Goal: Task Accomplishment & Management: Complete application form

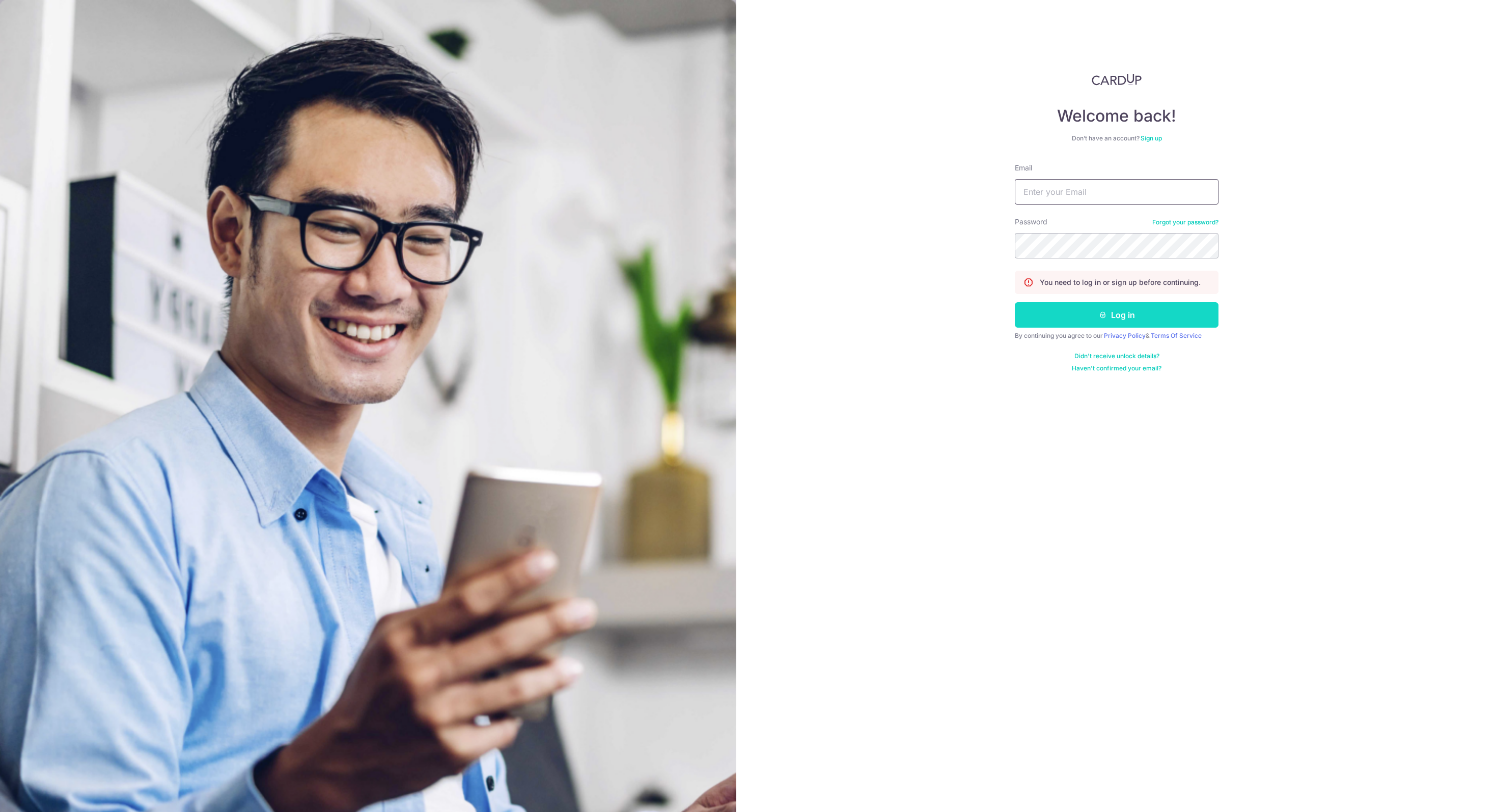
type input "[EMAIL_ADDRESS][DOMAIN_NAME]"
click at [1111, 326] on button "Log in" at bounding box center [1116, 314] width 204 height 25
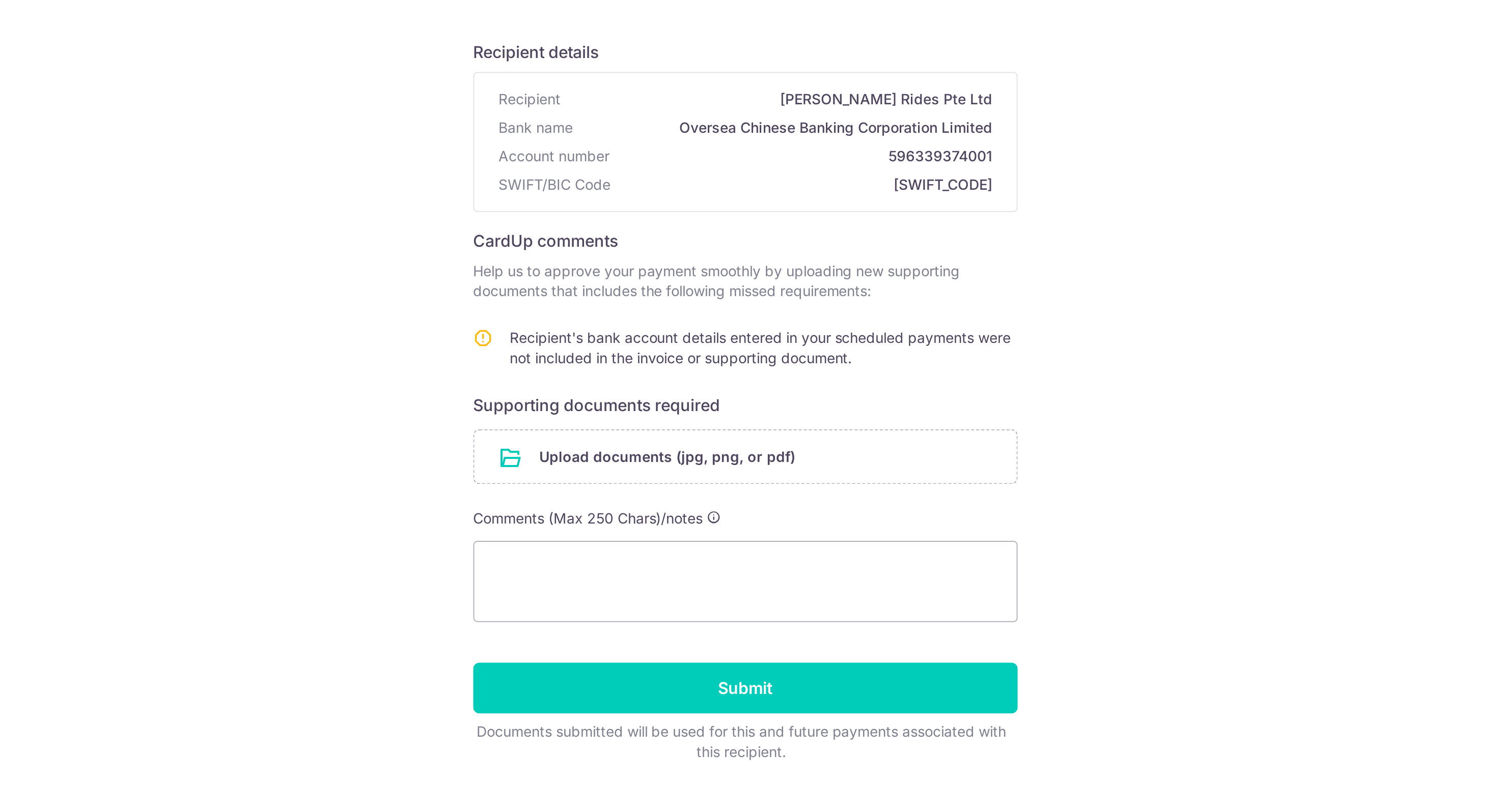
drag, startPoint x: 727, startPoint y: 273, endPoint x: 803, endPoint y: 285, distance: 76.9
click at [802, 287] on td "Recipient's bank account details entered in your scheduled payments were not in…" at bounding box center [758, 285] width 254 height 24
drag, startPoint x: 807, startPoint y: 285, endPoint x: 632, endPoint y: 279, distance: 175.1
click at [632, 279] on td "Recipient's bank account details entered in your scheduled payments were not in…" at bounding box center [758, 285] width 254 height 24
click at [632, 279] on span "Recipient's bank account details entered in your scheduled payments were not in…" at bounding box center [756, 283] width 251 height 19
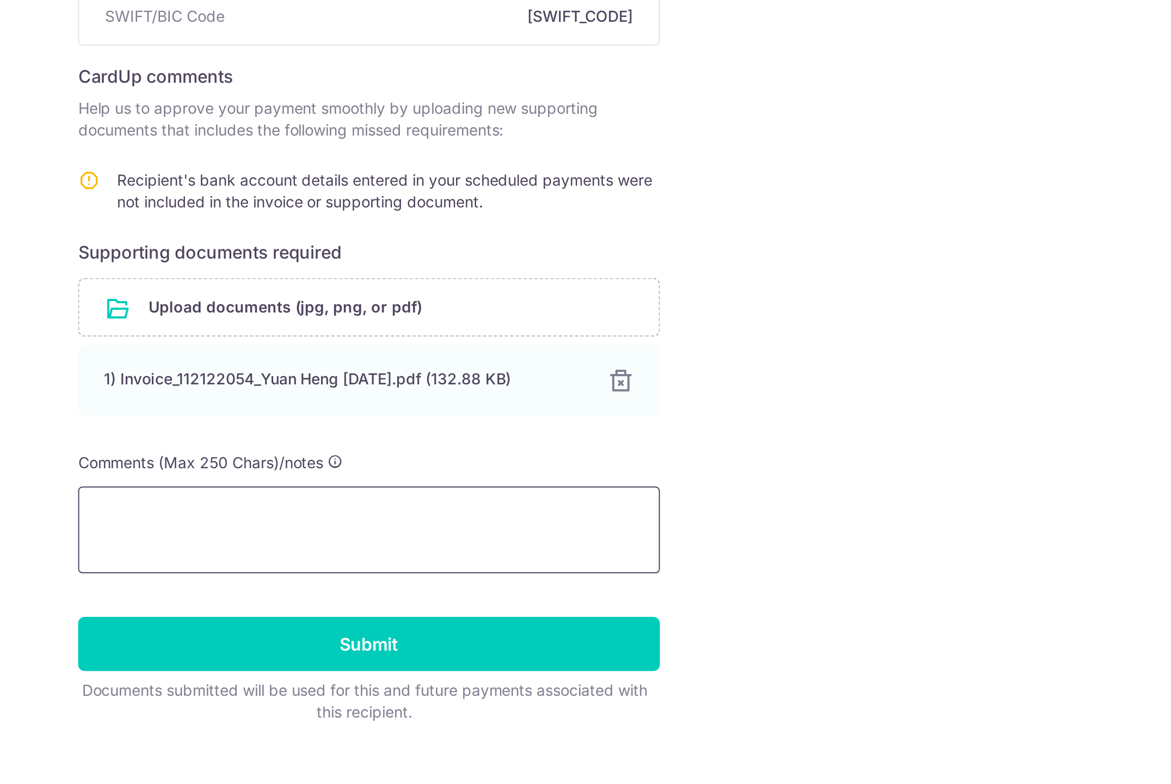
click at [556, 475] on textarea at bounding box center [586, 473] width 292 height 44
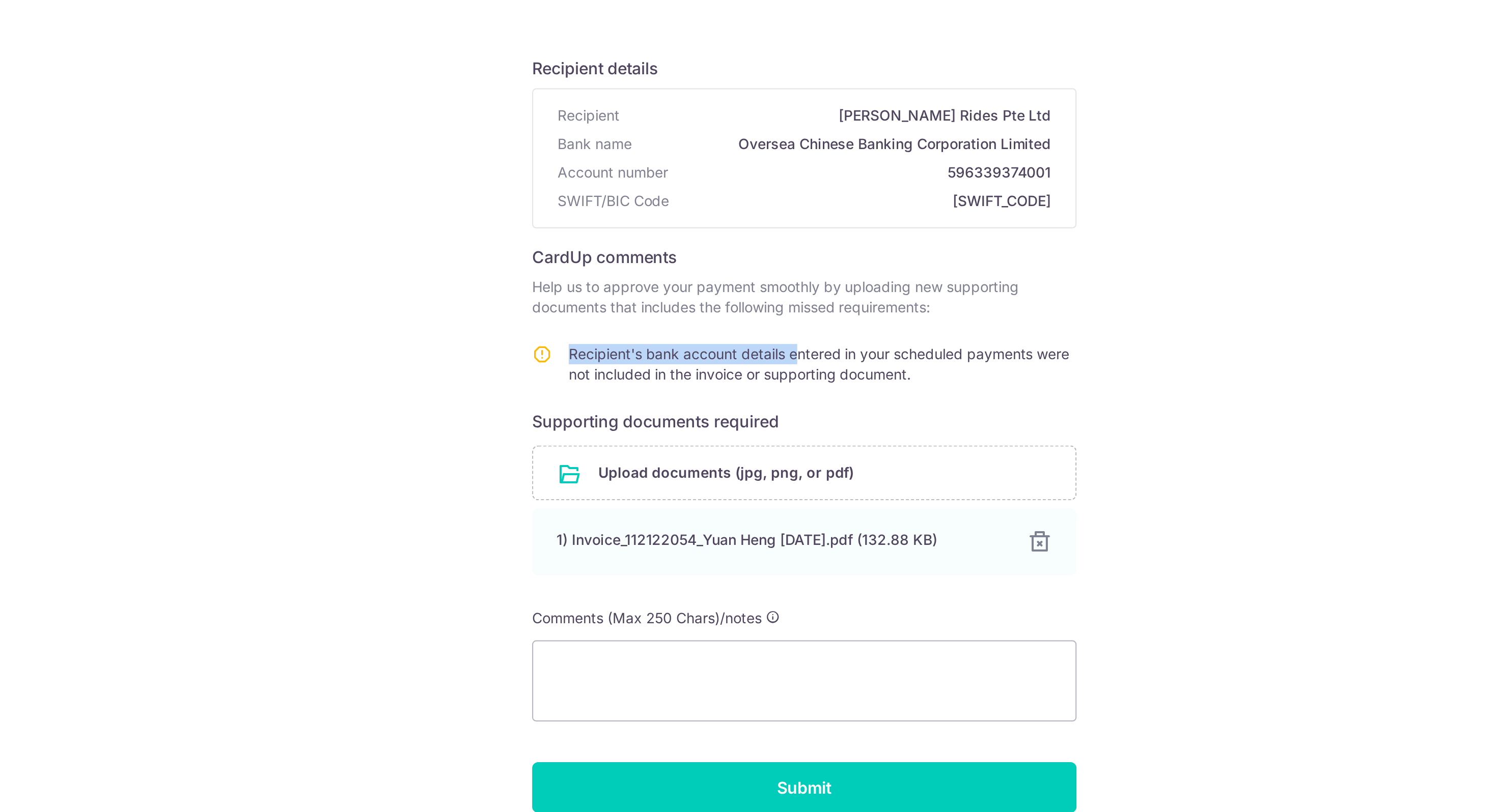
drag, startPoint x: 629, startPoint y: 279, endPoint x: 741, endPoint y: 275, distance: 112.1
click at [741, 274] on tr "Recipient's bank account details entered in your scheduled payments were not in…" at bounding box center [748, 285] width 273 height 24
copy tr "Recipient's bank account details"
click at [681, 439] on textarea at bounding box center [748, 442] width 273 height 41
paste textarea "Recipient's bank account details"
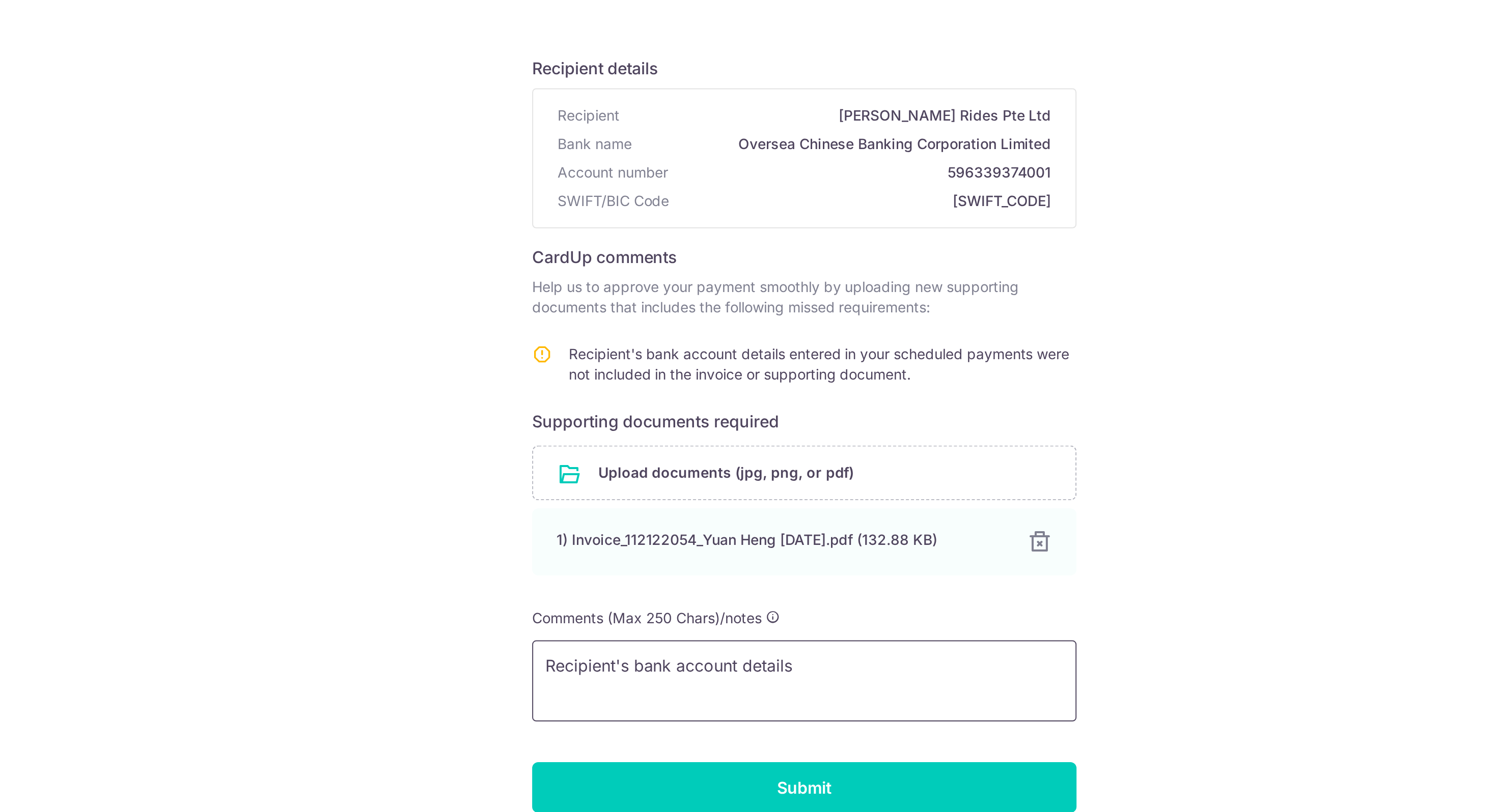
click at [638, 434] on textarea "Recipient's bank account details" at bounding box center [748, 442] width 273 height 41
click at [786, 430] on textarea "Recipient's bank account details" at bounding box center [748, 442] width 273 height 41
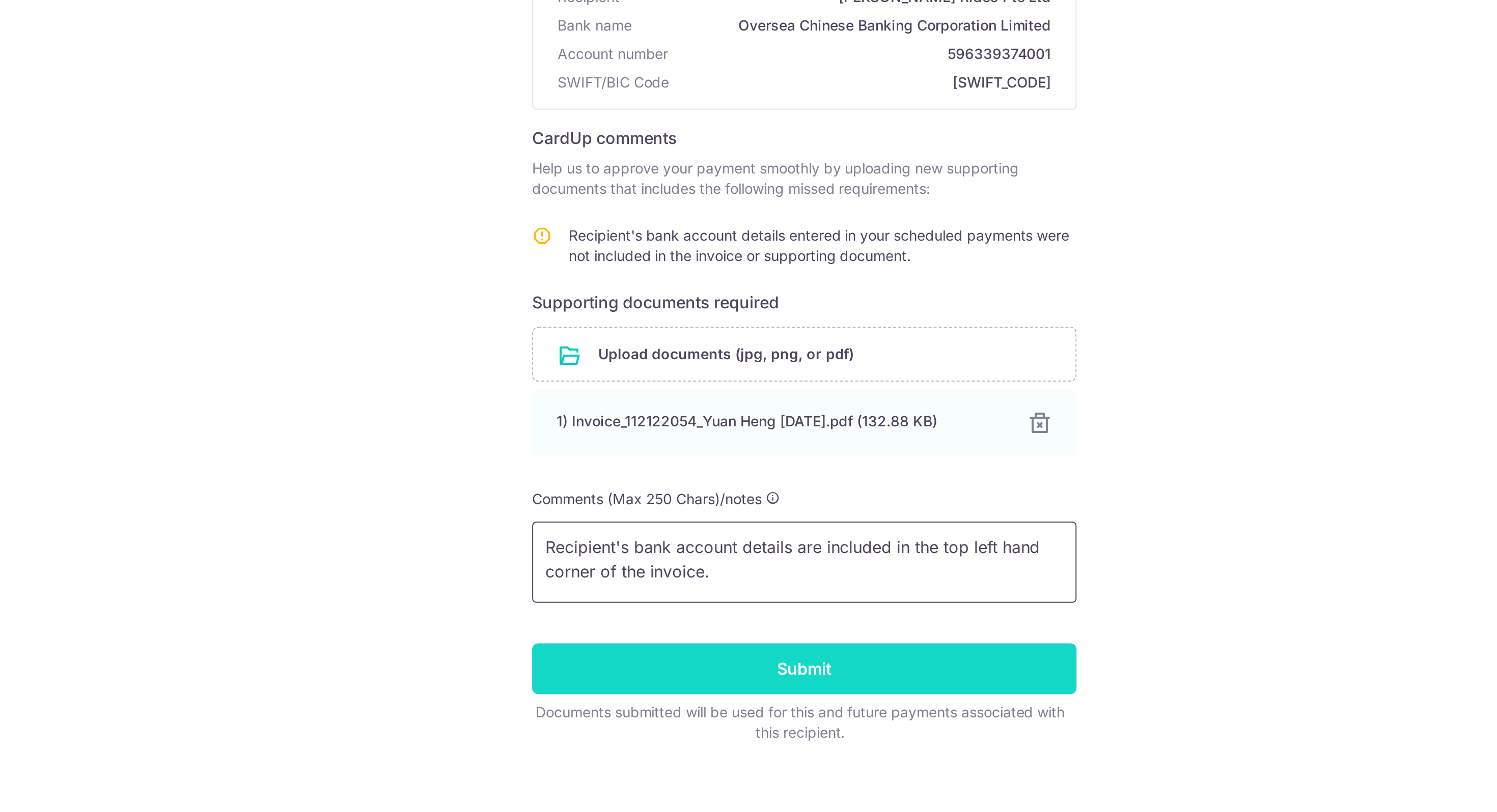
type textarea "Recipient's bank account details are included in the top left hand corner of th…"
click at [741, 505] on input "Submit" at bounding box center [748, 495] width 273 height 25
